Goal: Transaction & Acquisition: Purchase product/service

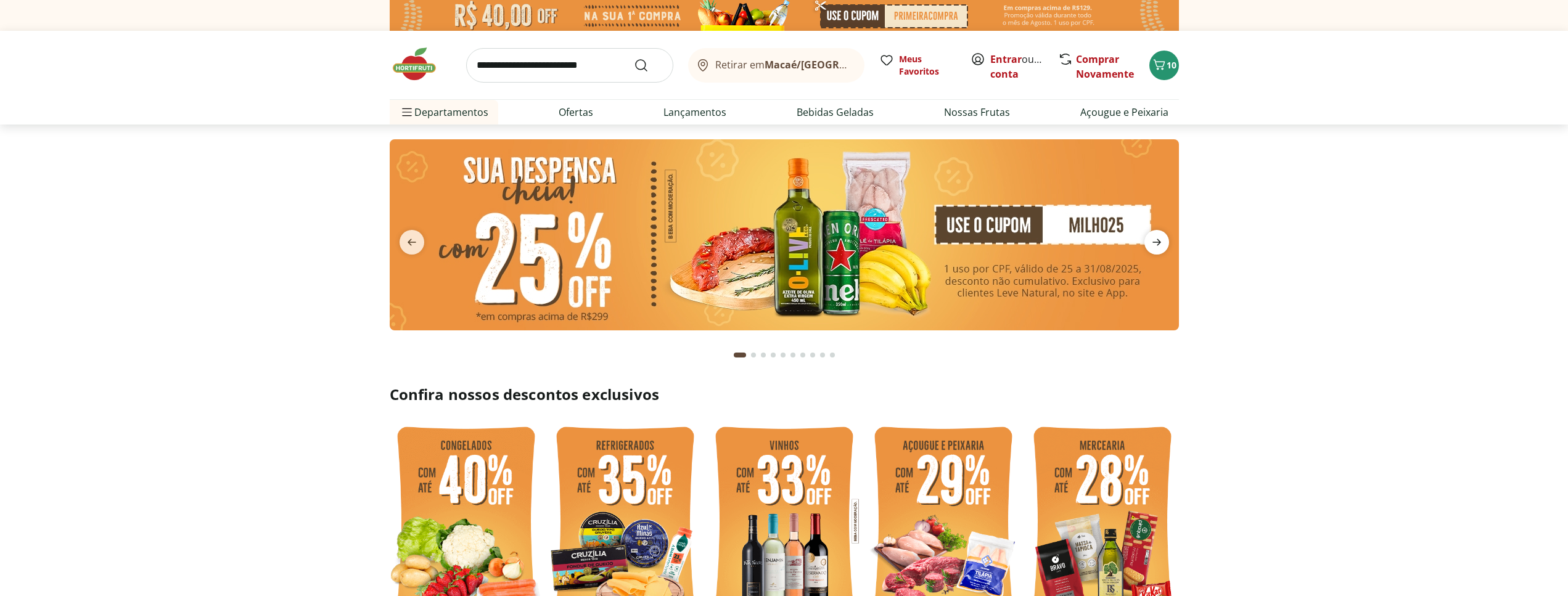
click at [1158, 242] on icon "next" at bounding box center [1156, 242] width 8 height 6
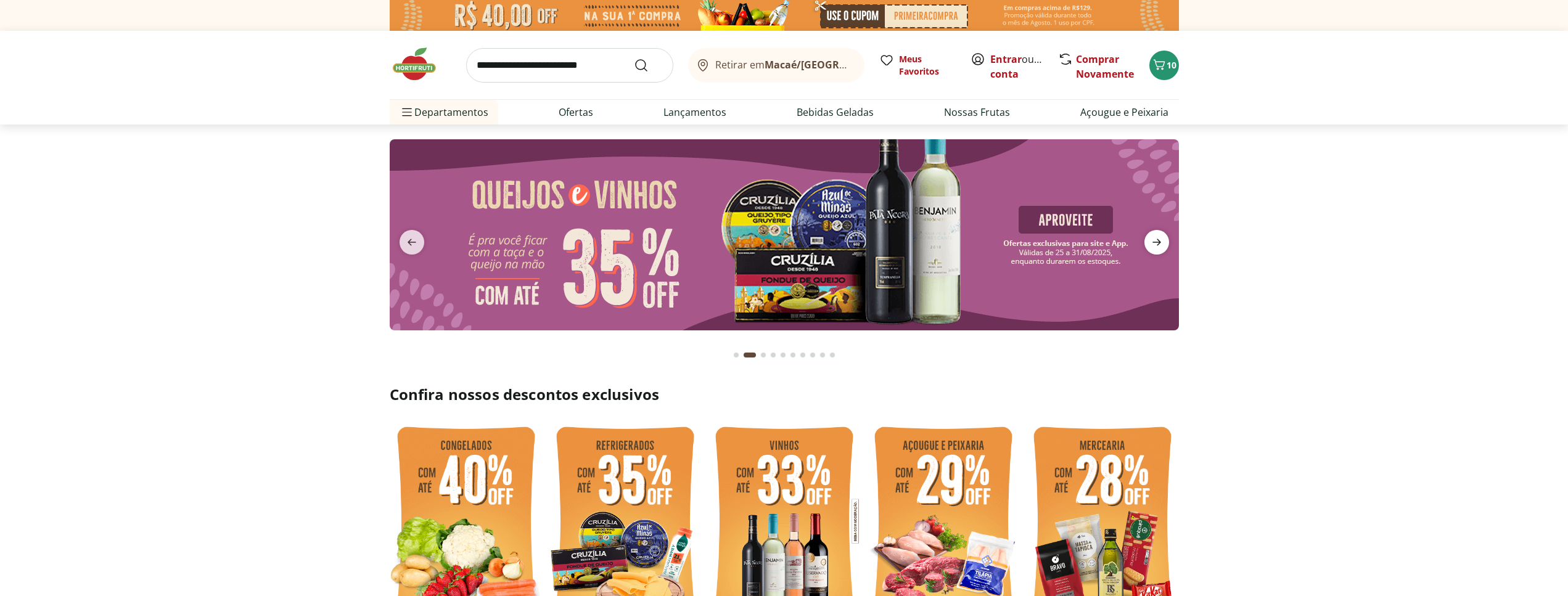
click at [1158, 242] on icon "next" at bounding box center [1156, 242] width 8 height 6
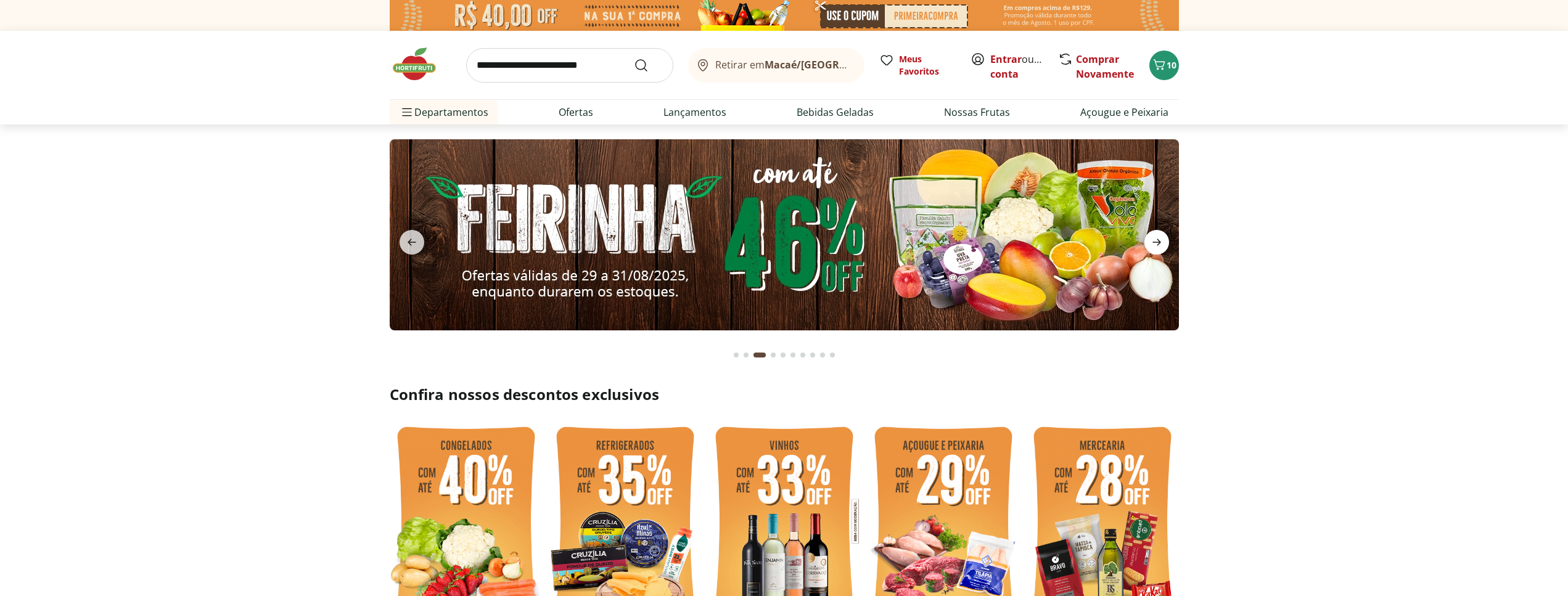
click at [1158, 242] on icon "next" at bounding box center [1156, 242] width 8 height 6
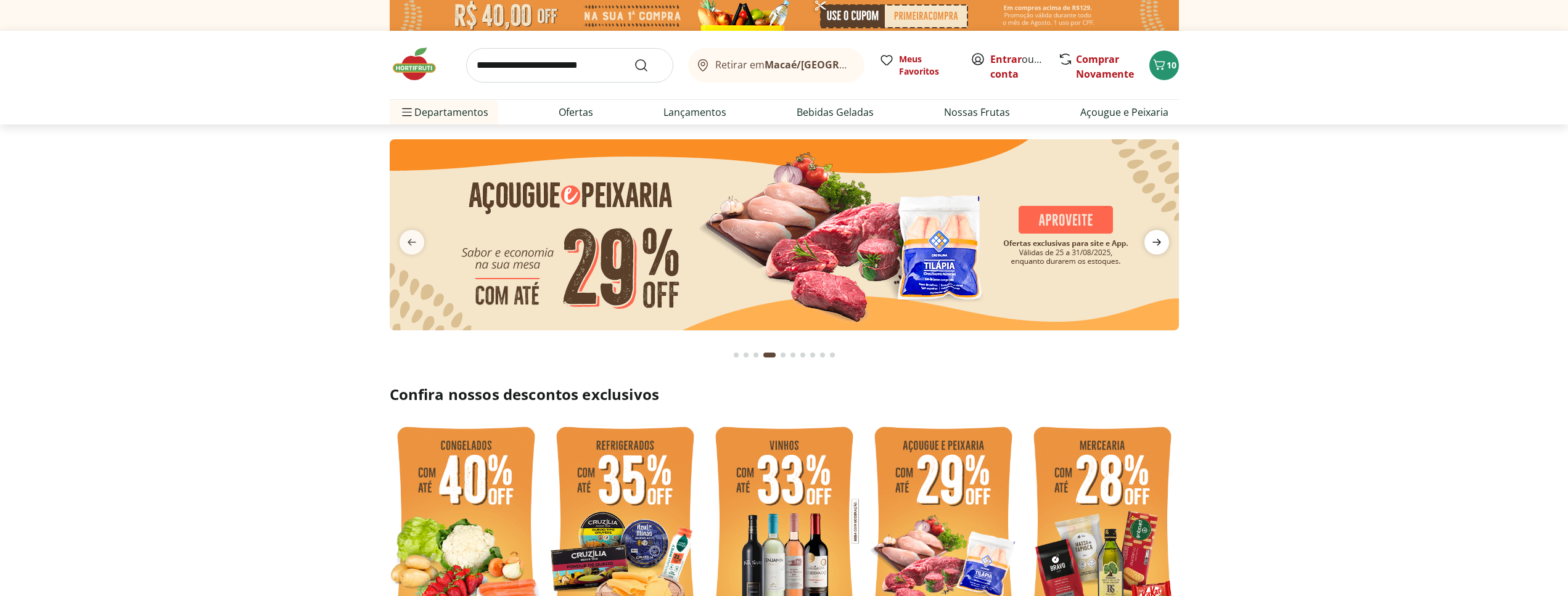
click at [1158, 242] on icon "next" at bounding box center [1156, 242] width 8 height 6
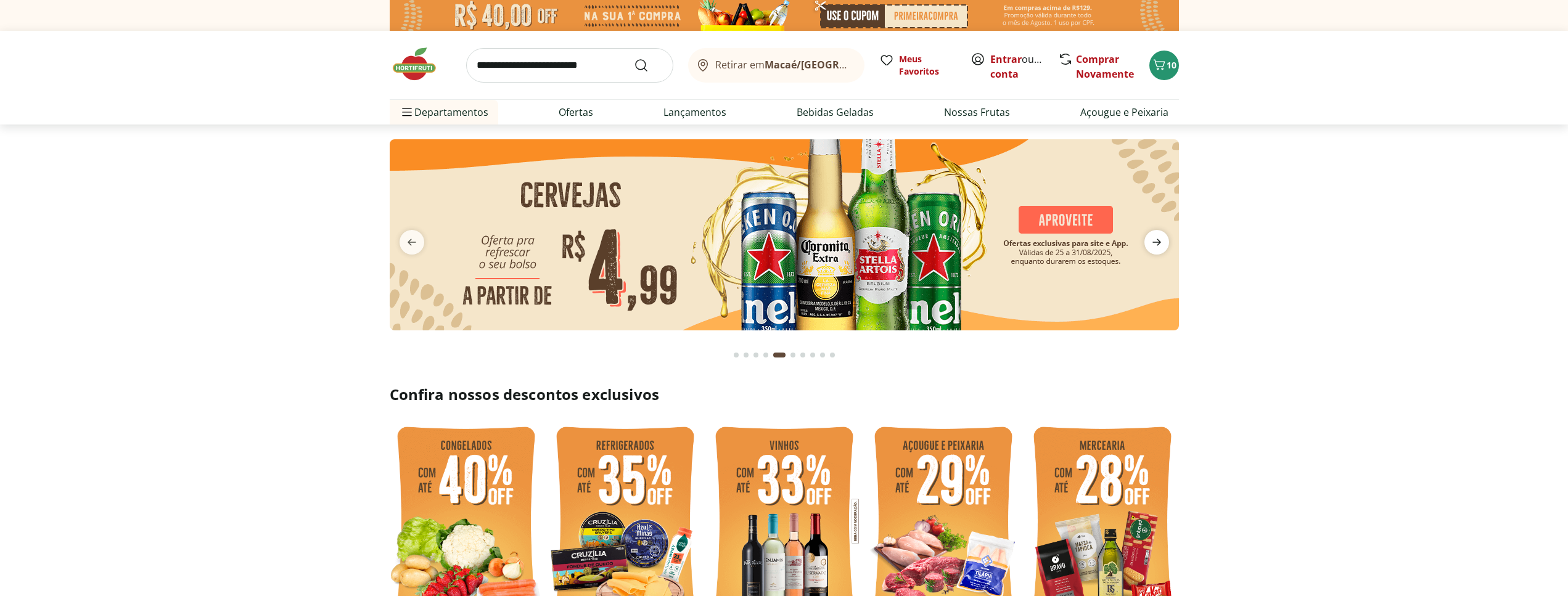
click at [1158, 242] on icon "next" at bounding box center [1156, 242] width 8 height 6
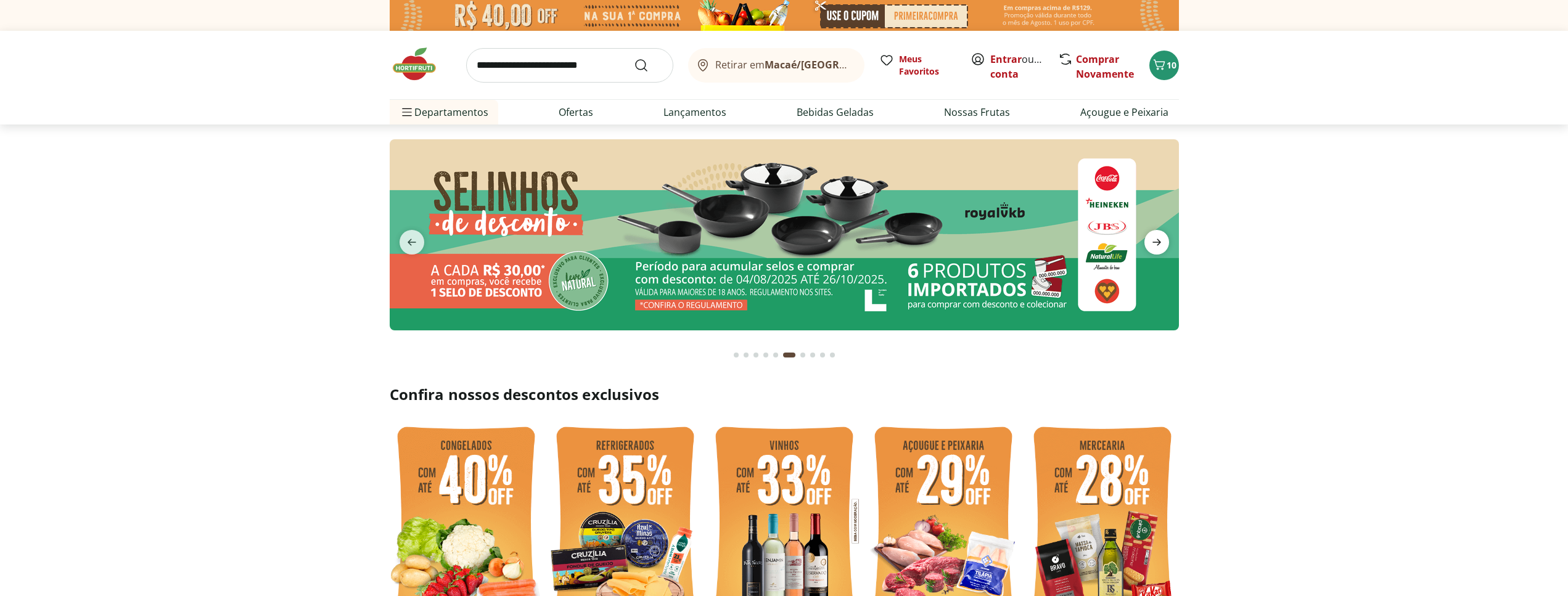
click at [1158, 240] on icon "next" at bounding box center [1156, 242] width 8 height 6
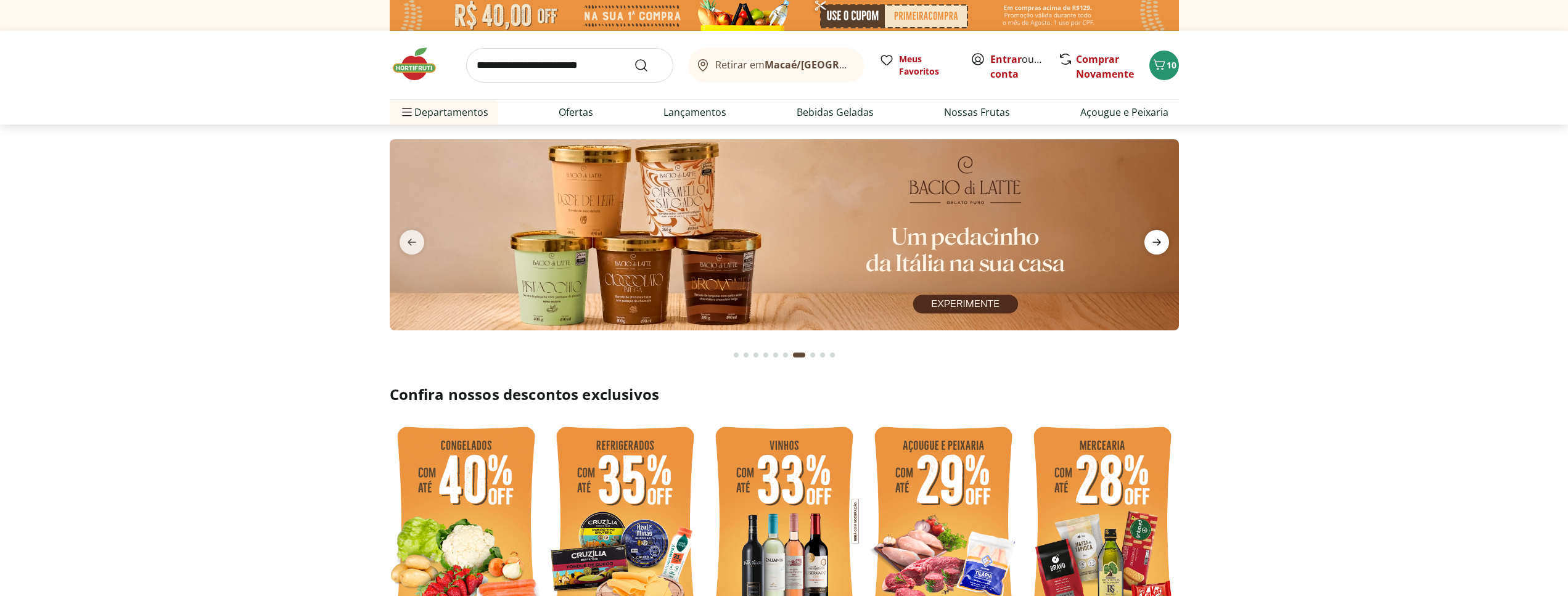
click at [1158, 240] on icon "next" at bounding box center [1156, 242] width 8 height 6
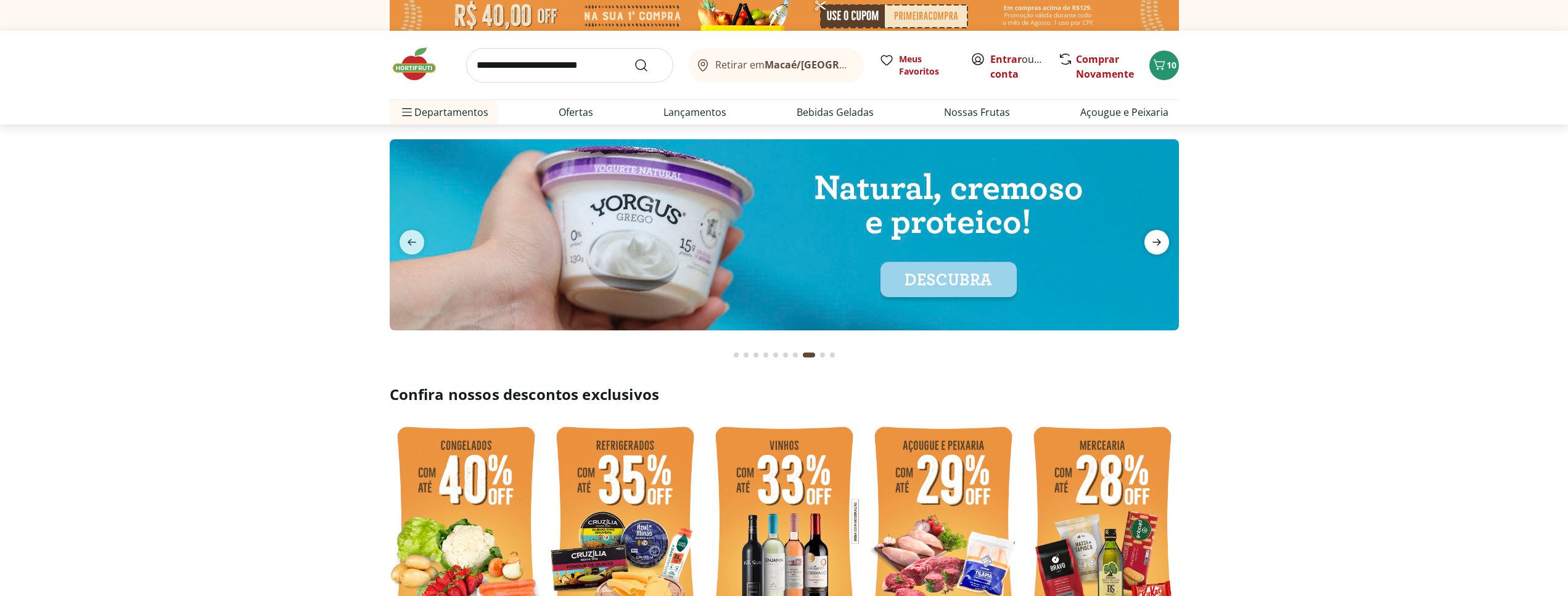
click at [1158, 240] on icon "next" at bounding box center [1156, 242] width 8 height 6
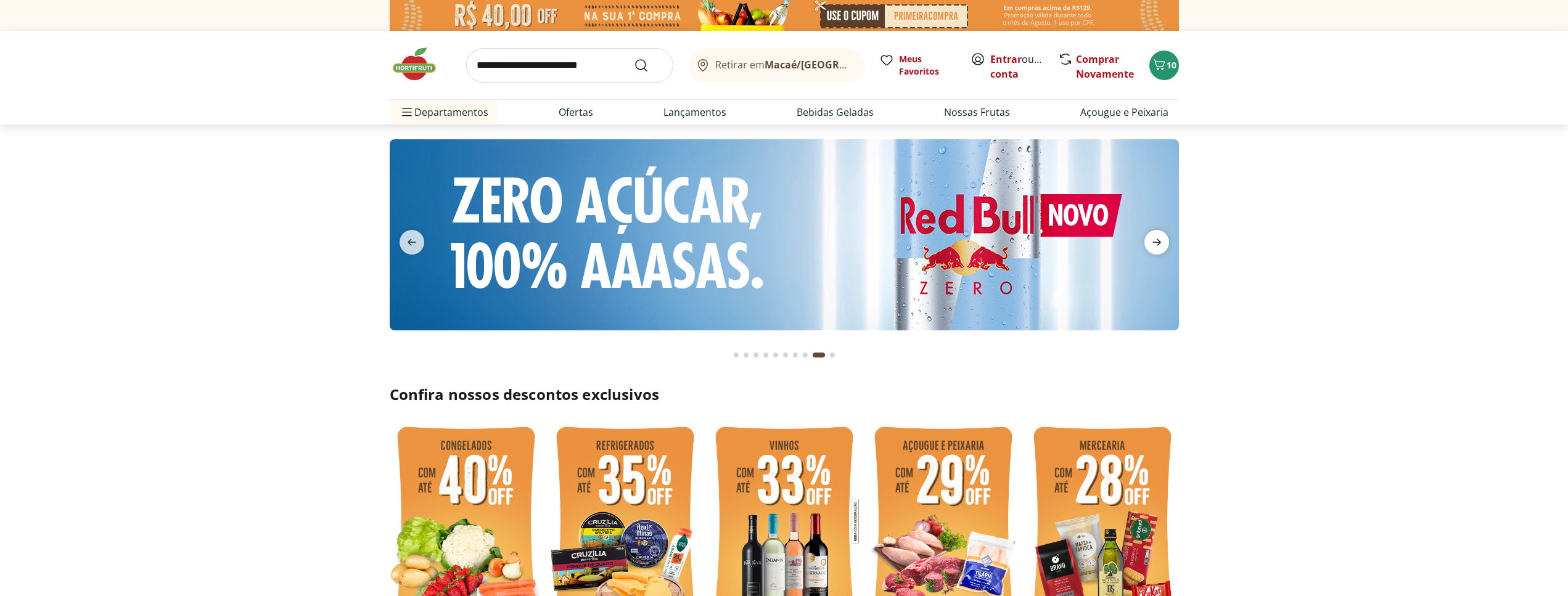
click at [1158, 240] on icon "next" at bounding box center [1156, 242] width 8 height 6
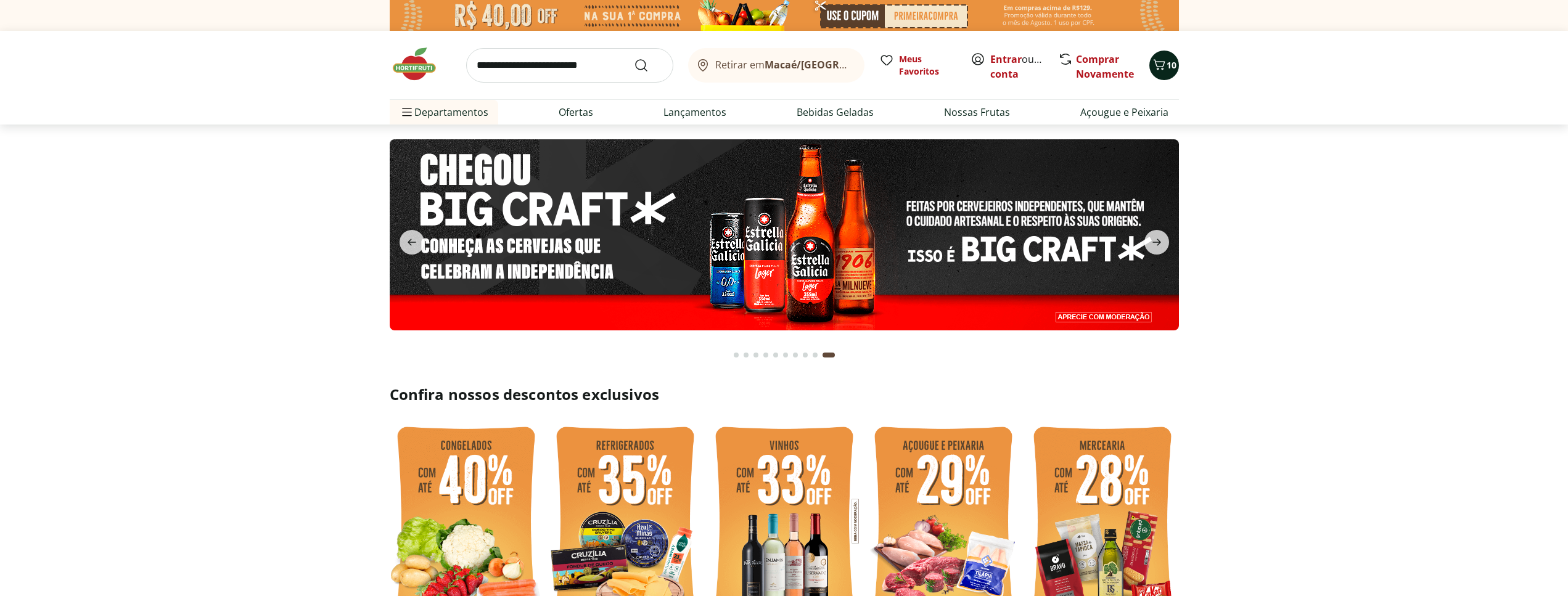
click at [1160, 70] on icon "Carrinho" at bounding box center [1159, 65] width 15 height 15
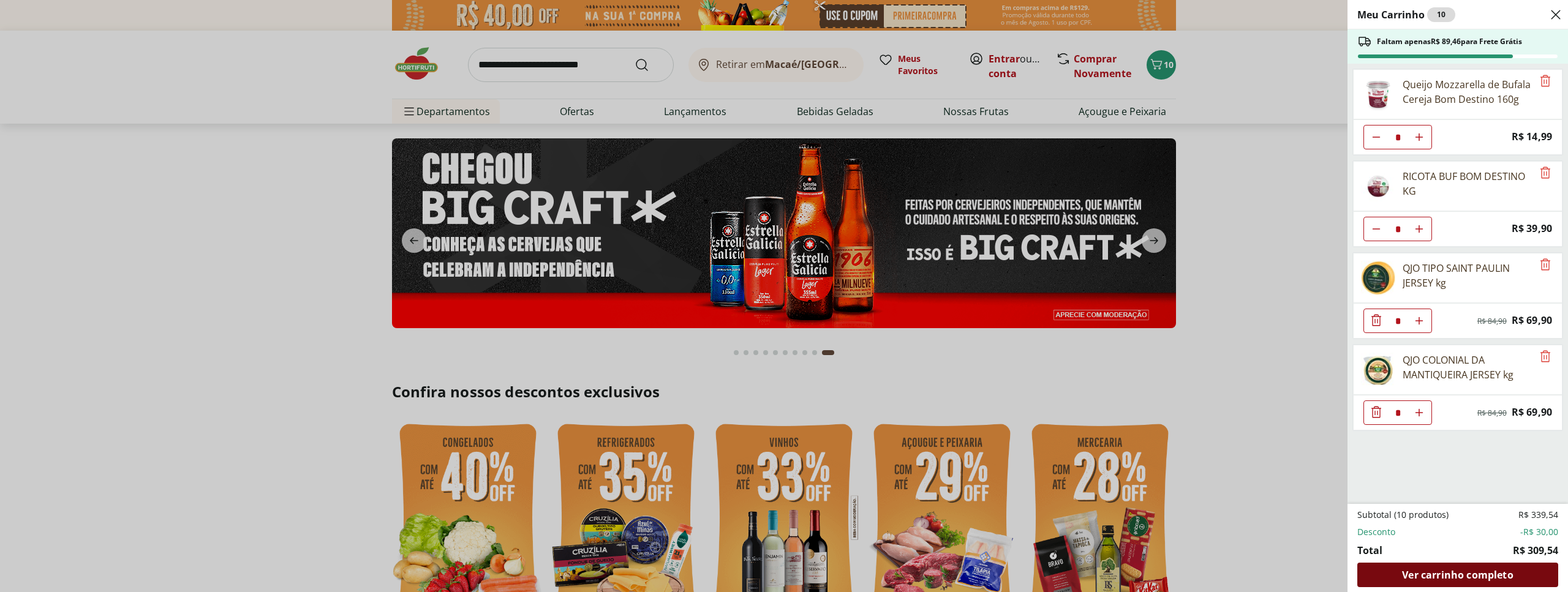
click at [1451, 571] on span "Ver carrinho completo" at bounding box center [1457, 575] width 111 height 10
